Goal: Transaction & Acquisition: Purchase product/service

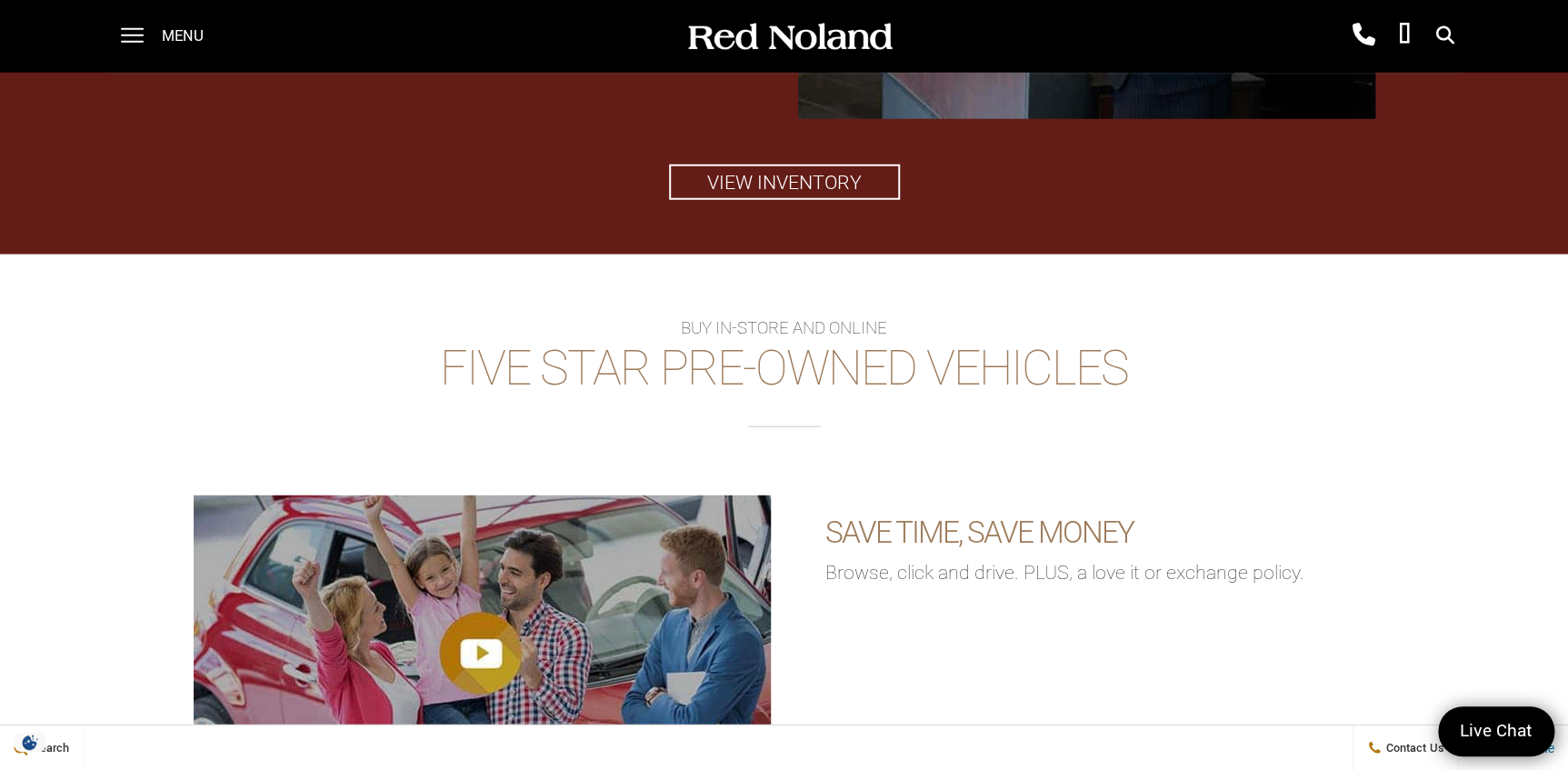
scroll to position [2404, 0]
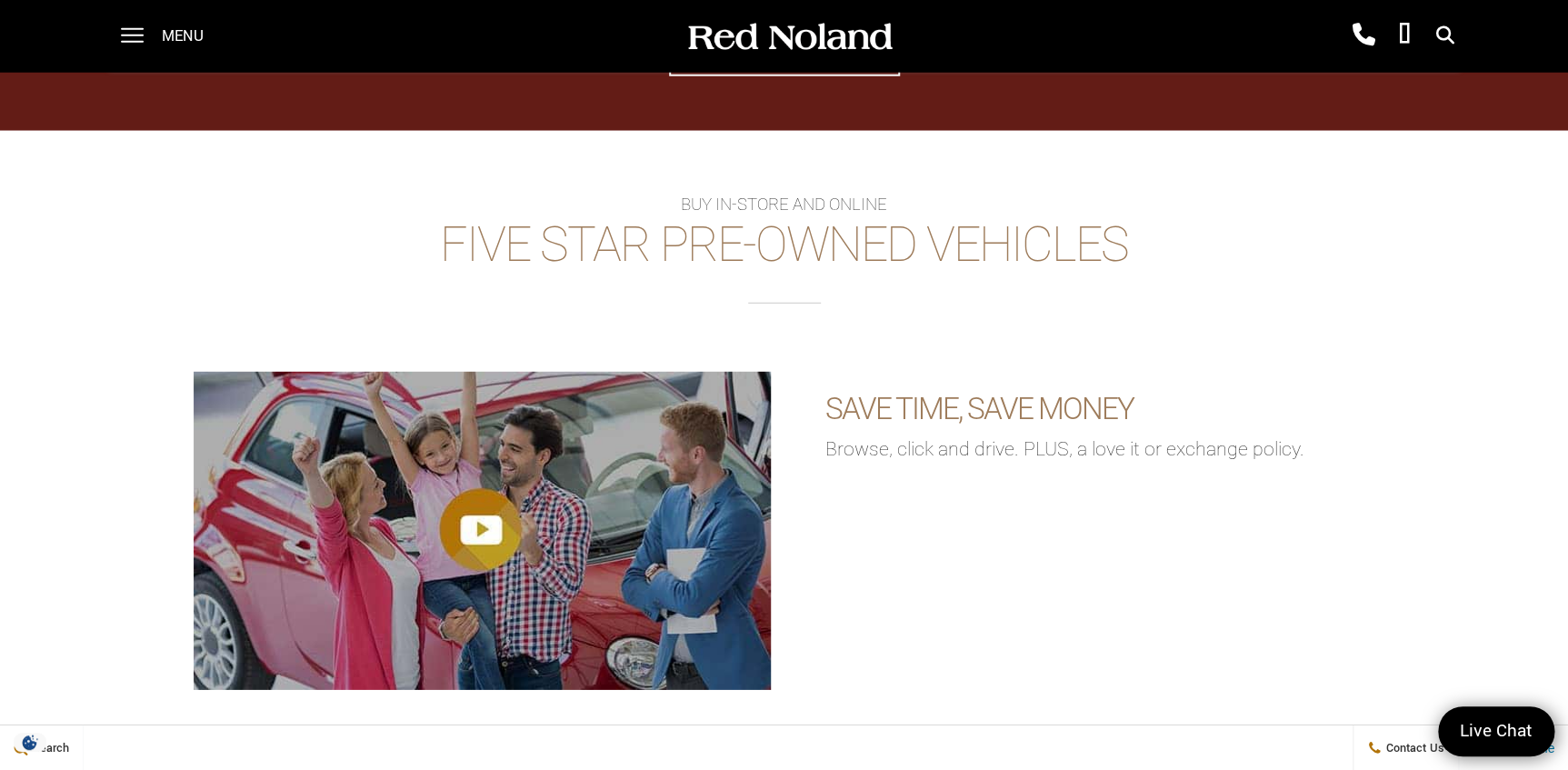
click at [796, 239] on h2 "Five Star Pre-Owned Vehicles" at bounding box center [784, 261] width 1513 height 84
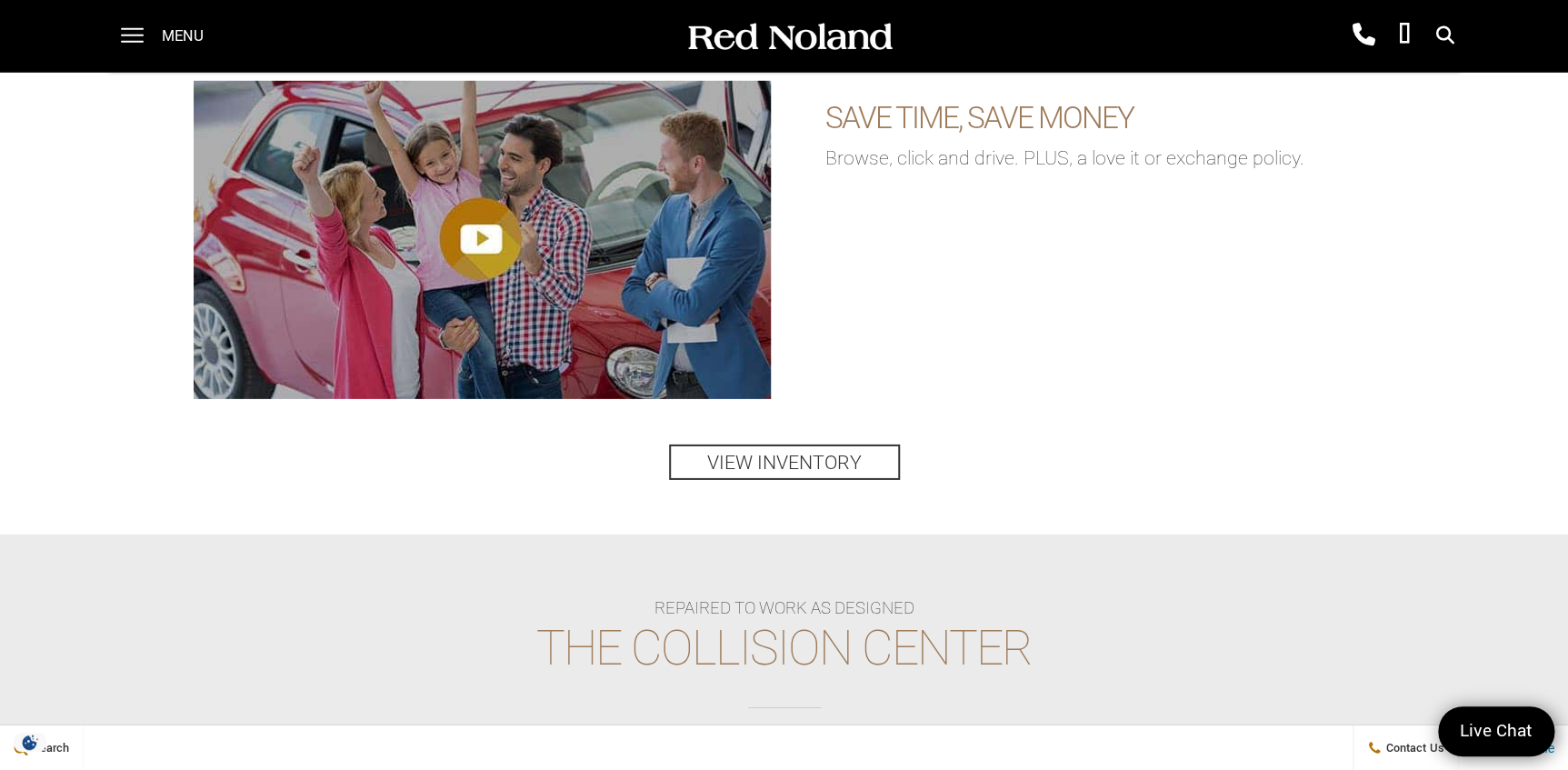
scroll to position [2735, 0]
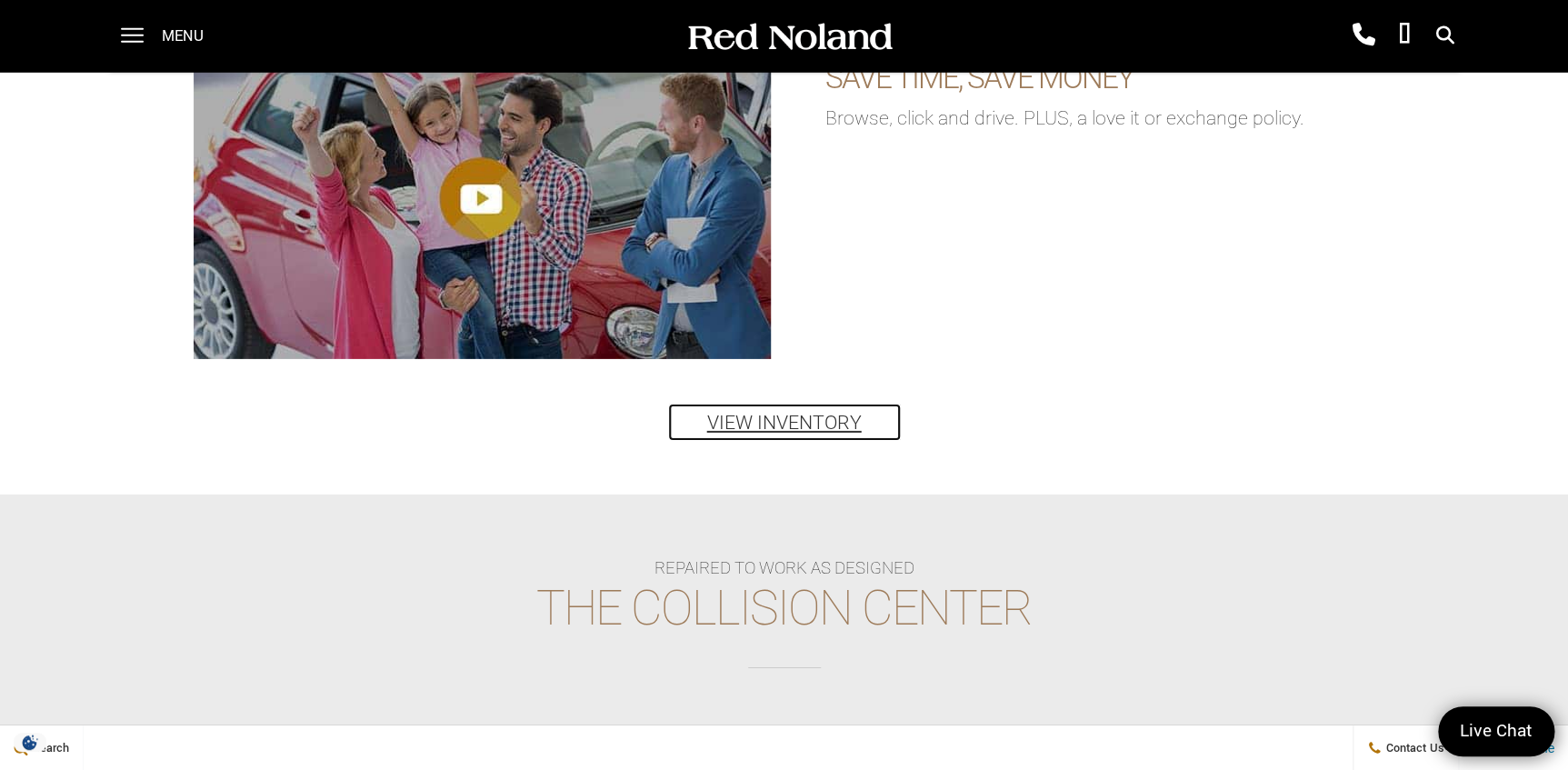
click at [789, 418] on link "View Inventory" at bounding box center [784, 422] width 231 height 35
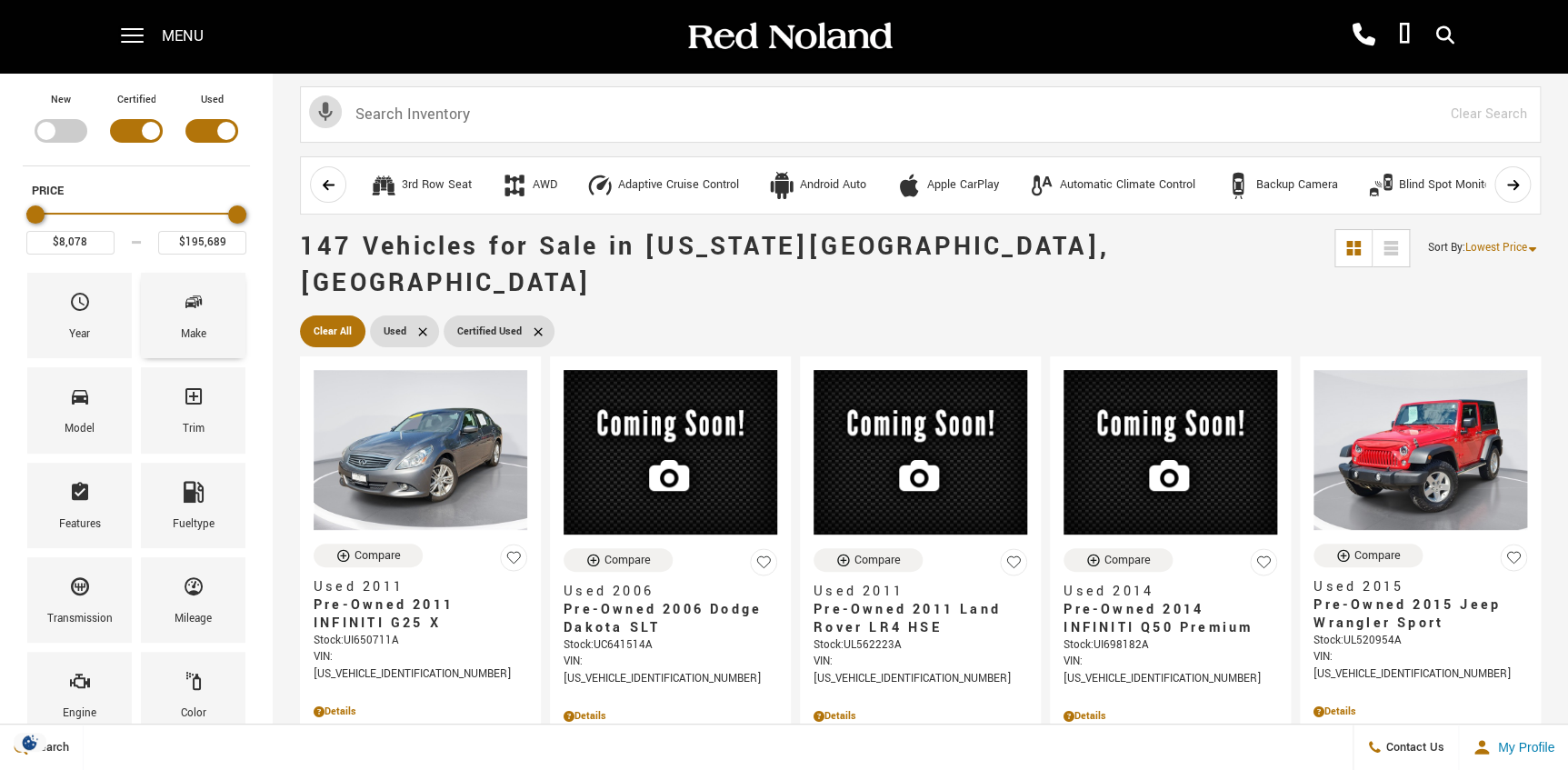
click at [198, 315] on span "Make" at bounding box center [194, 306] width 22 height 38
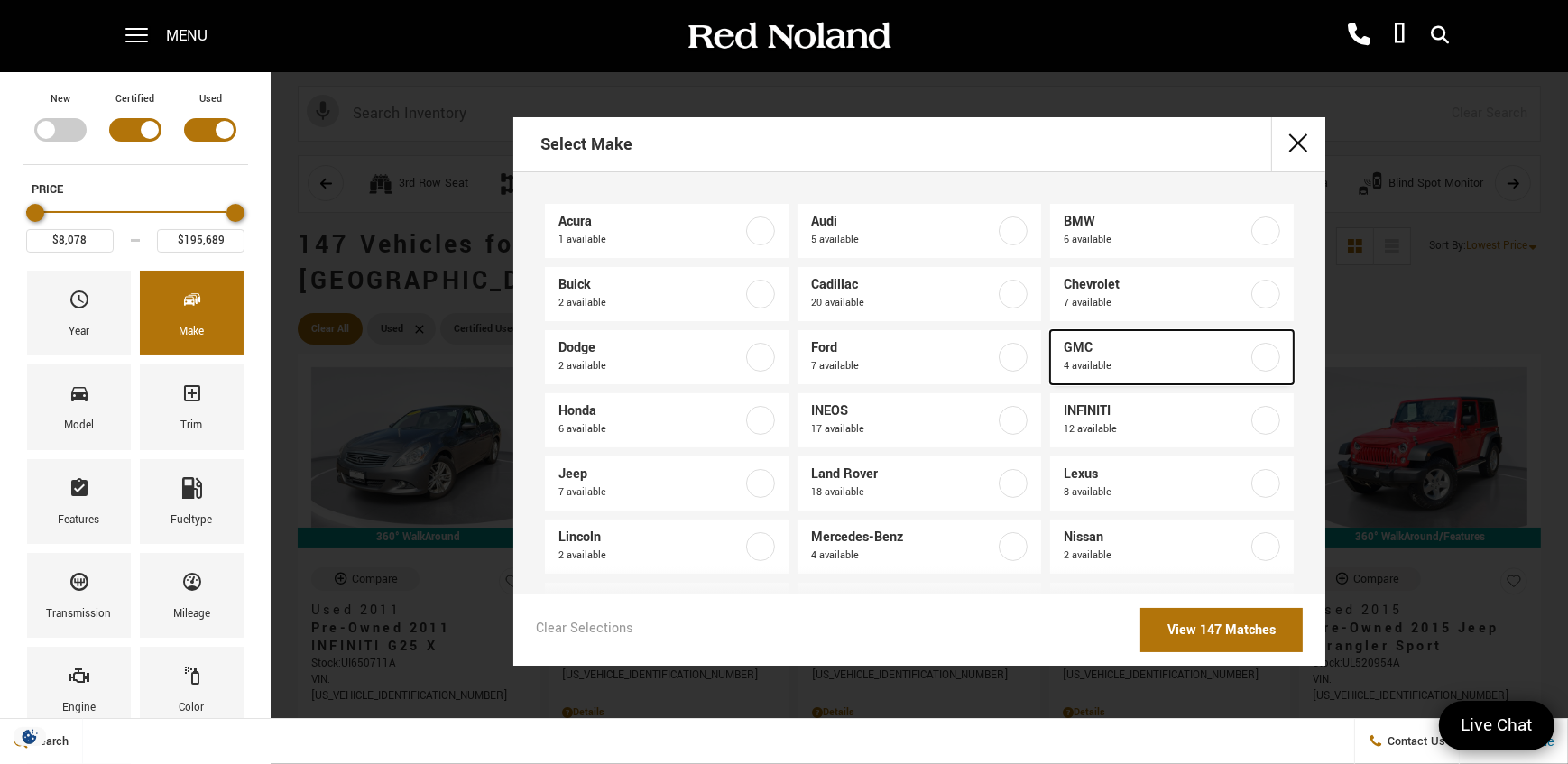
click at [1068, 347] on span "GMC" at bounding box center [1156, 347] width 184 height 18
type input "$46,188"
type input "$65,688"
checkbox input "true"
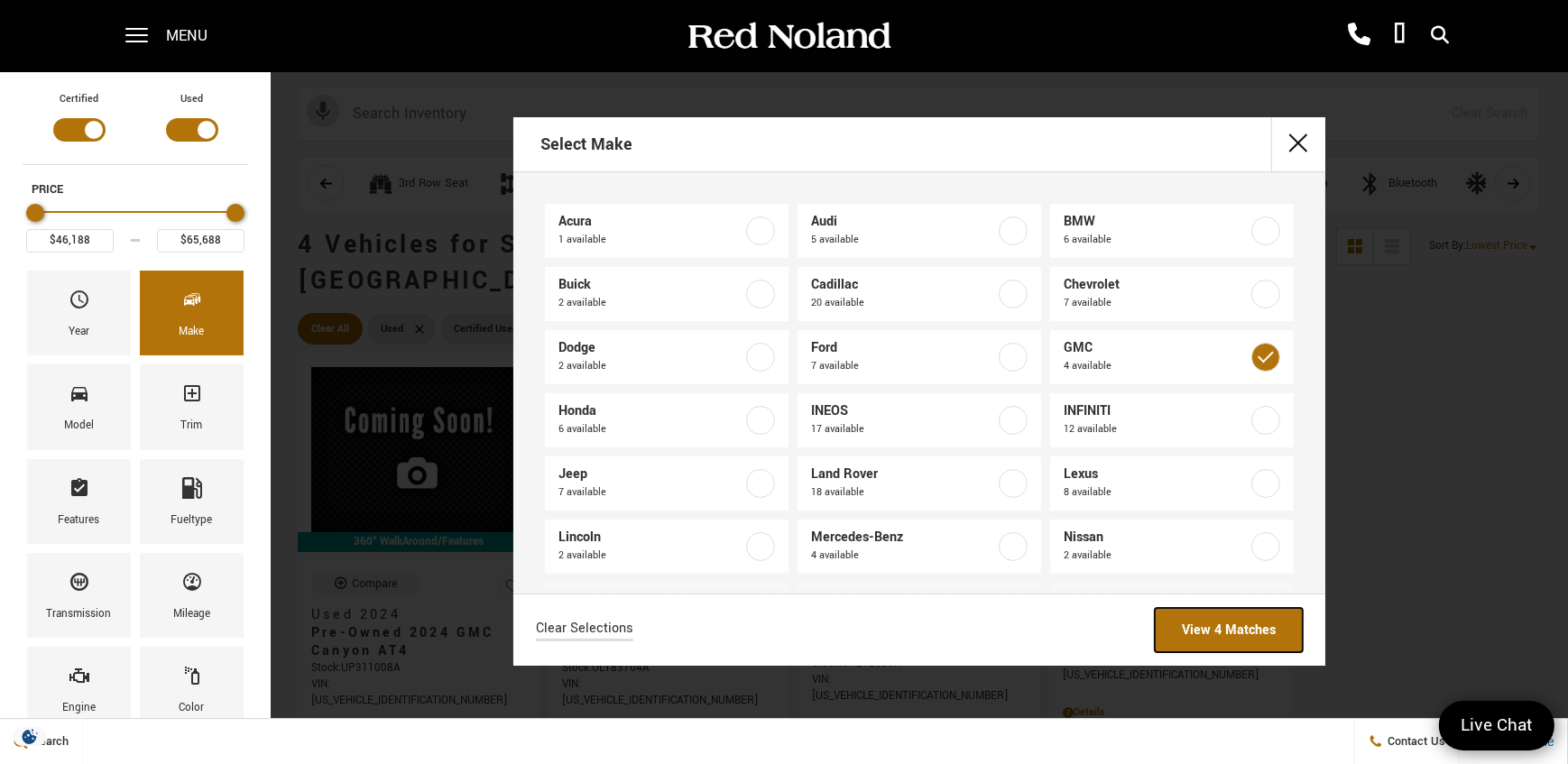
click at [1219, 628] on link "View 4 Matches" at bounding box center [1228, 630] width 148 height 44
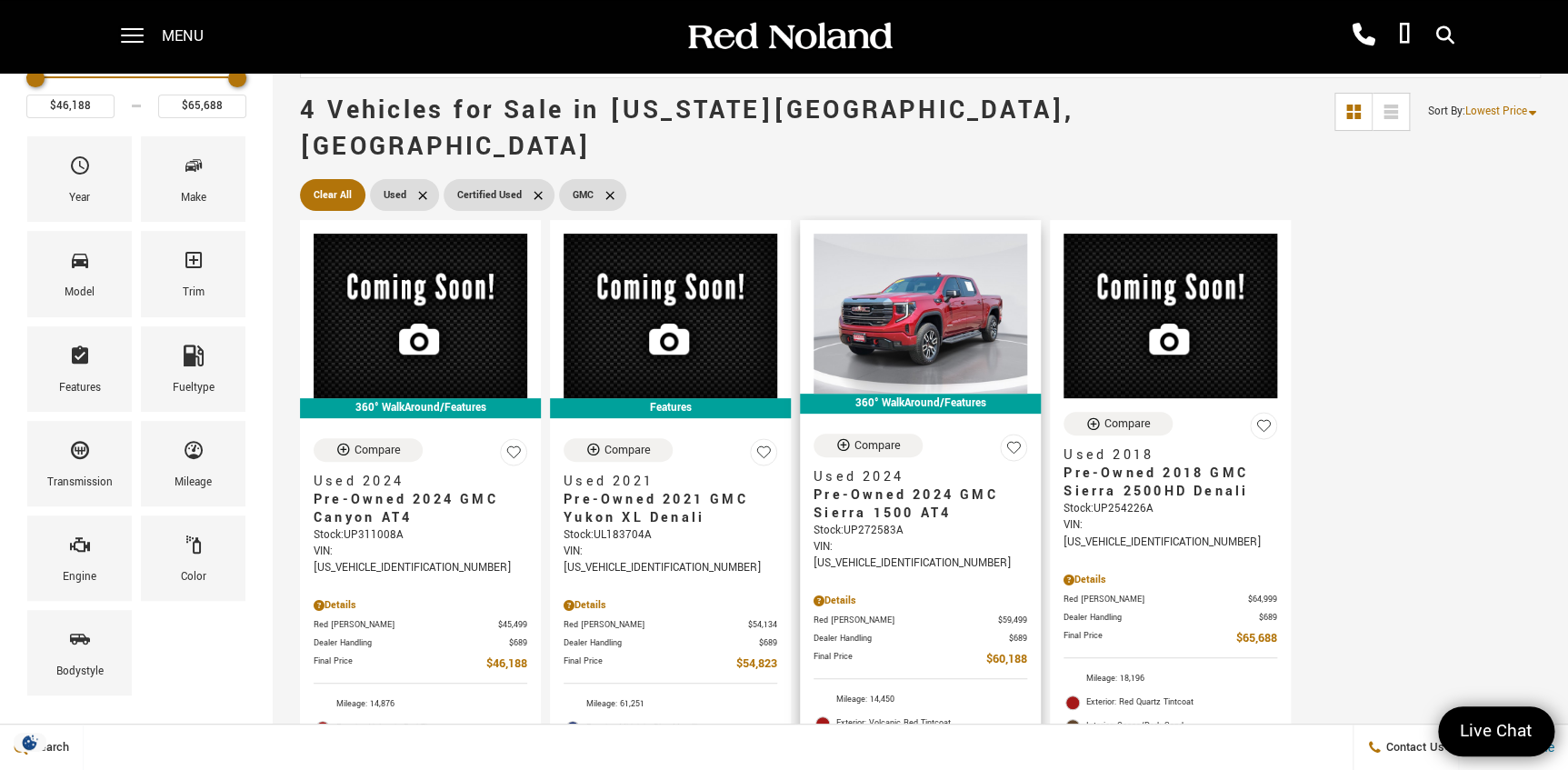
scroll to position [165, 0]
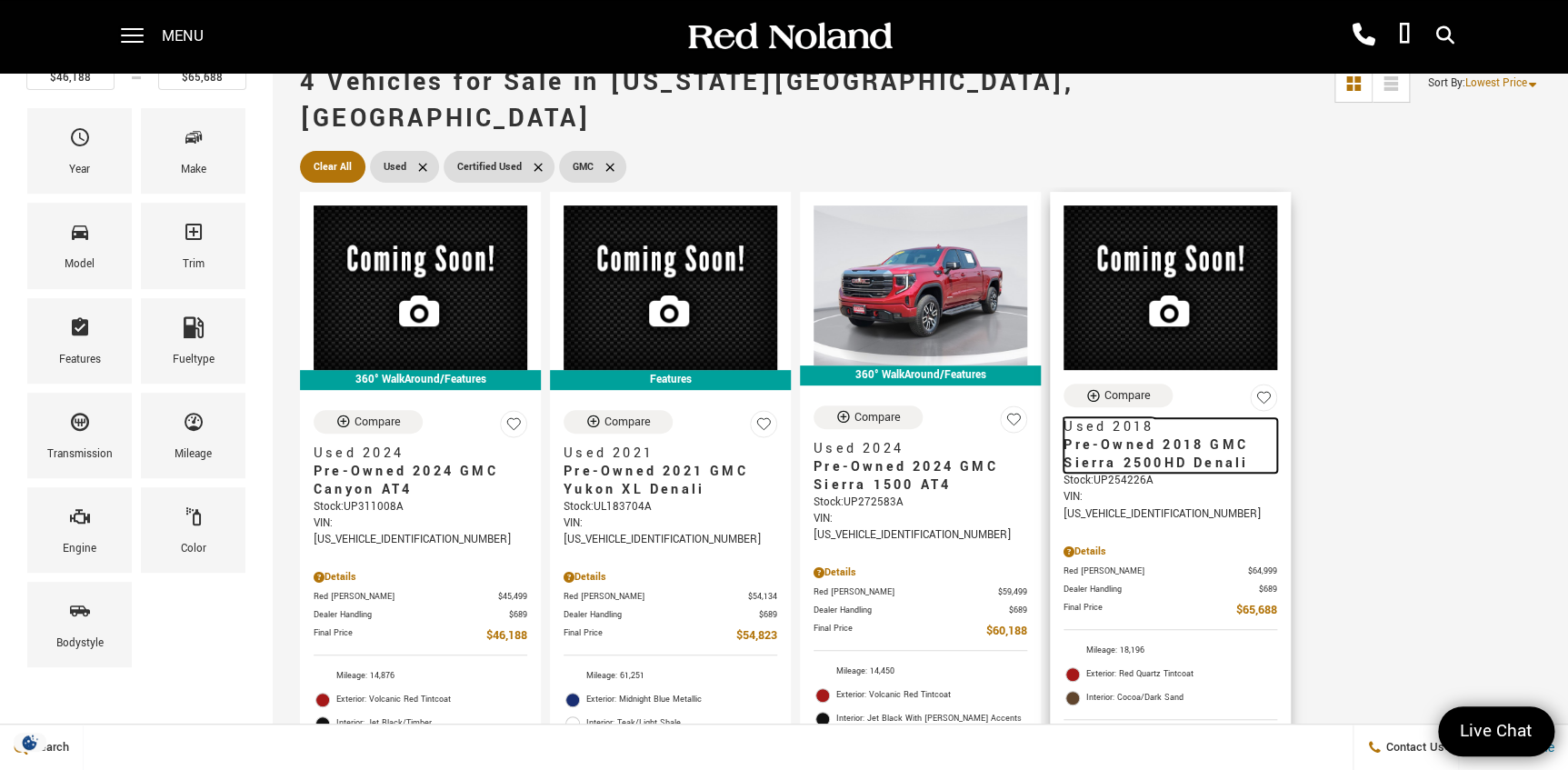
click at [1119, 436] on span "Pre-Owned 2018 GMC Sierra 2500HD Denali" at bounding box center [1163, 455] width 200 height 36
